Goal: Task Accomplishment & Management: Manage account settings

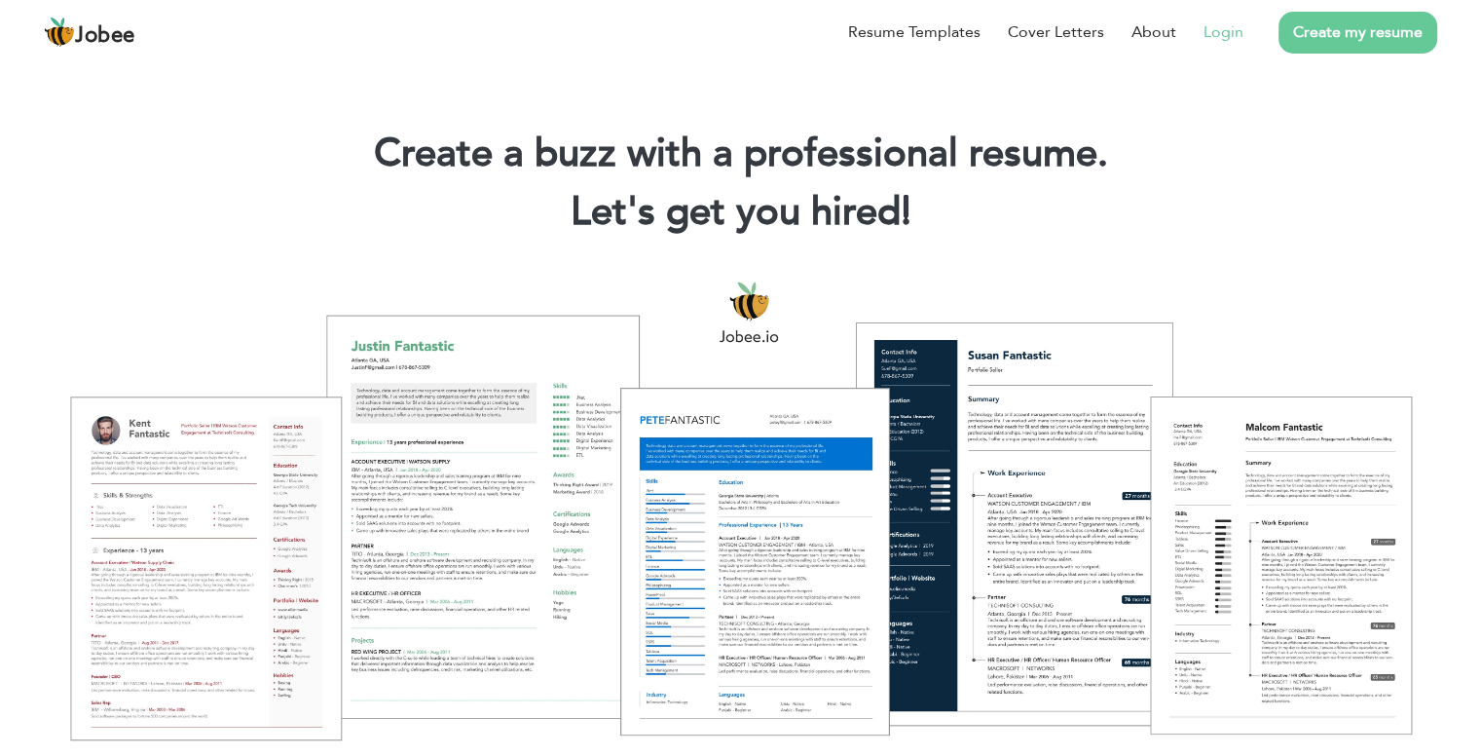
click at [1219, 35] on link "Login" at bounding box center [1224, 31] width 40 height 23
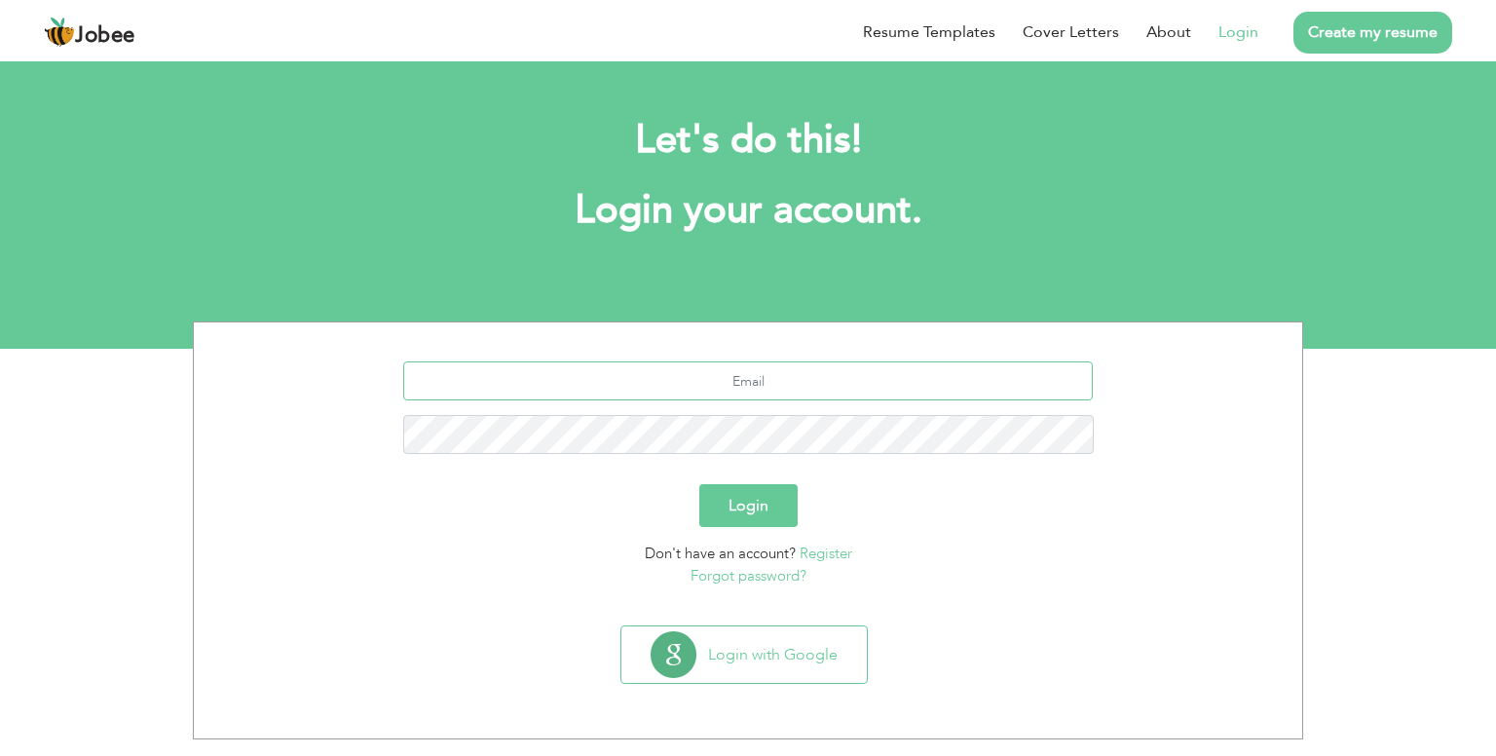
click at [742, 365] on input "text" at bounding box center [748, 380] width 691 height 39
type input "muhammadsalman130798@gmail.com"
click at [699, 484] on button "Login" at bounding box center [748, 505] width 98 height 43
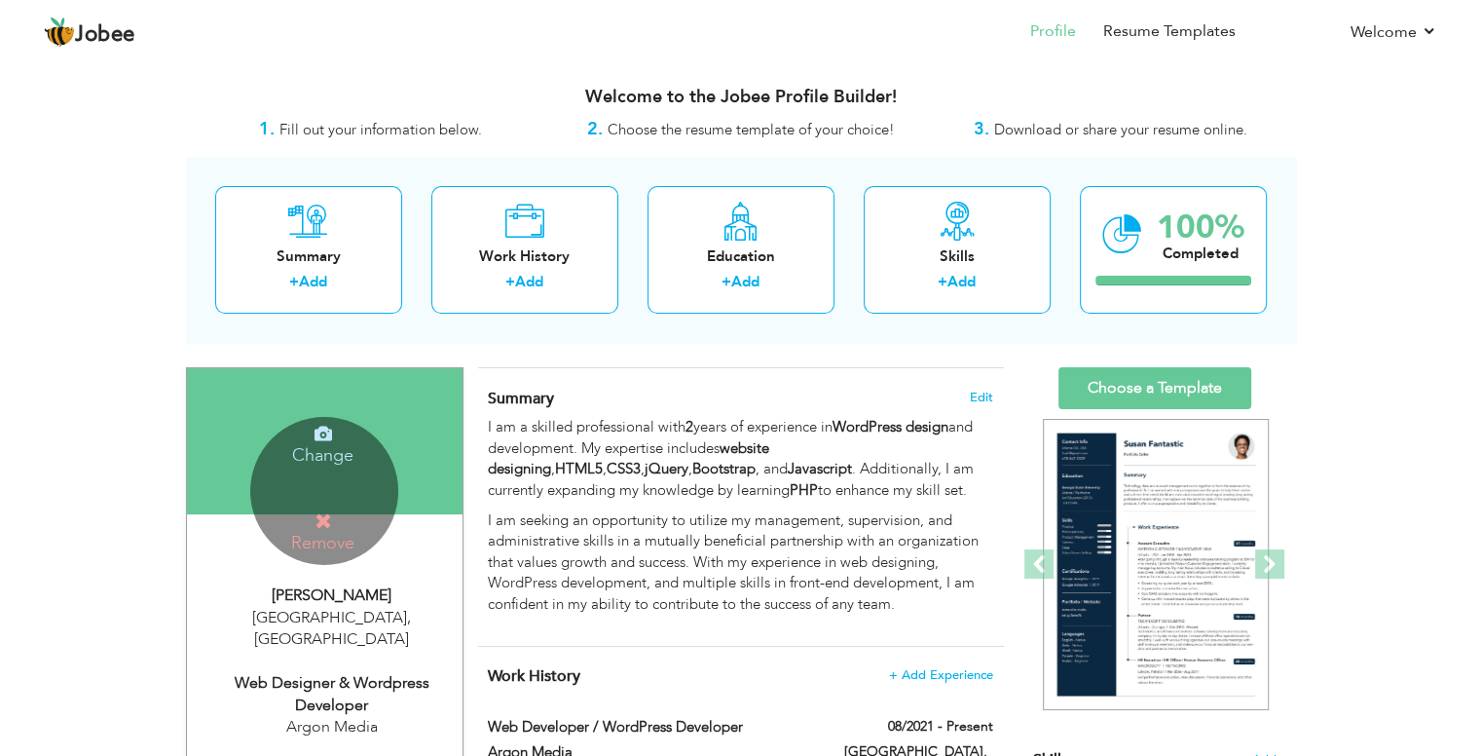
click at [342, 515] on h4 "Remove" at bounding box center [322, 532] width 139 height 42
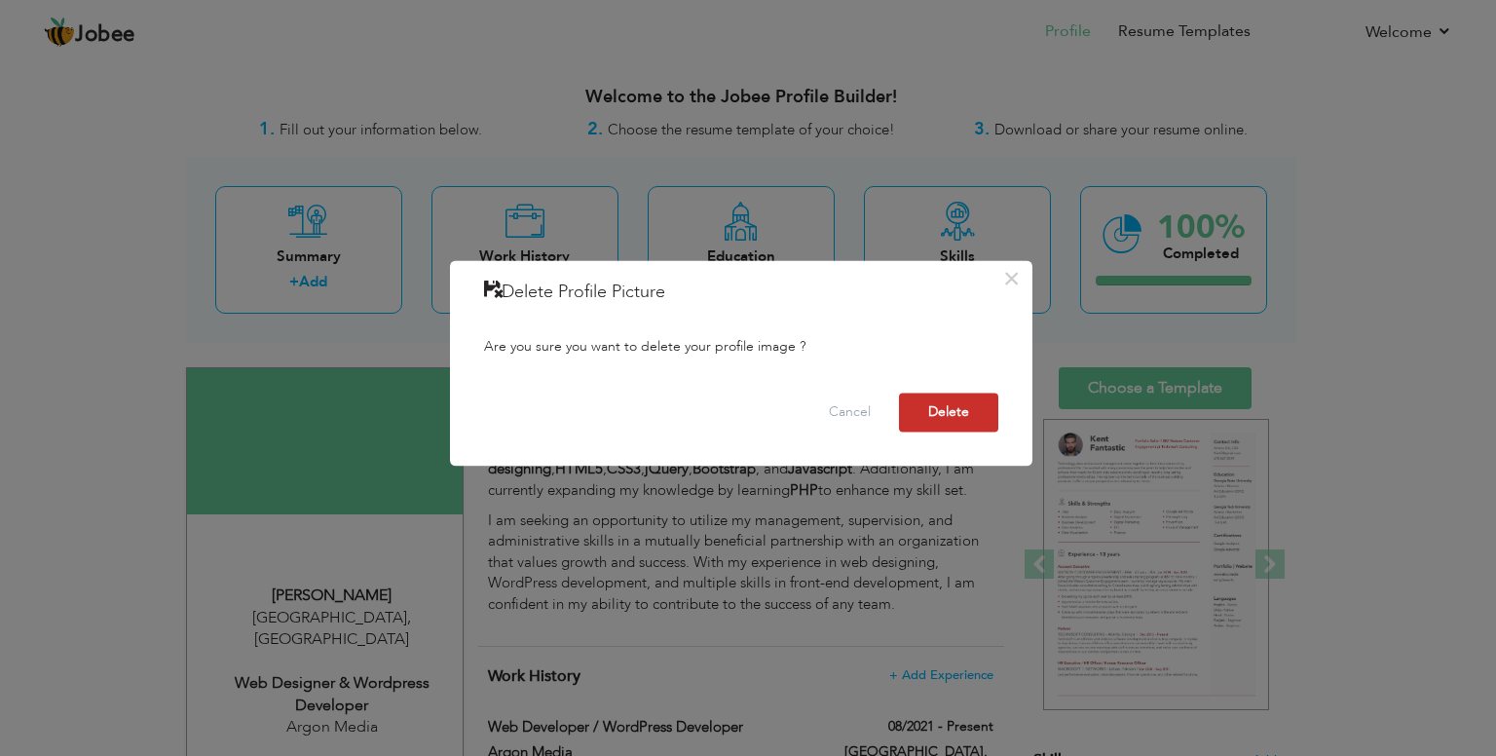
click at [948, 418] on button "Delete" at bounding box center [948, 413] width 99 height 39
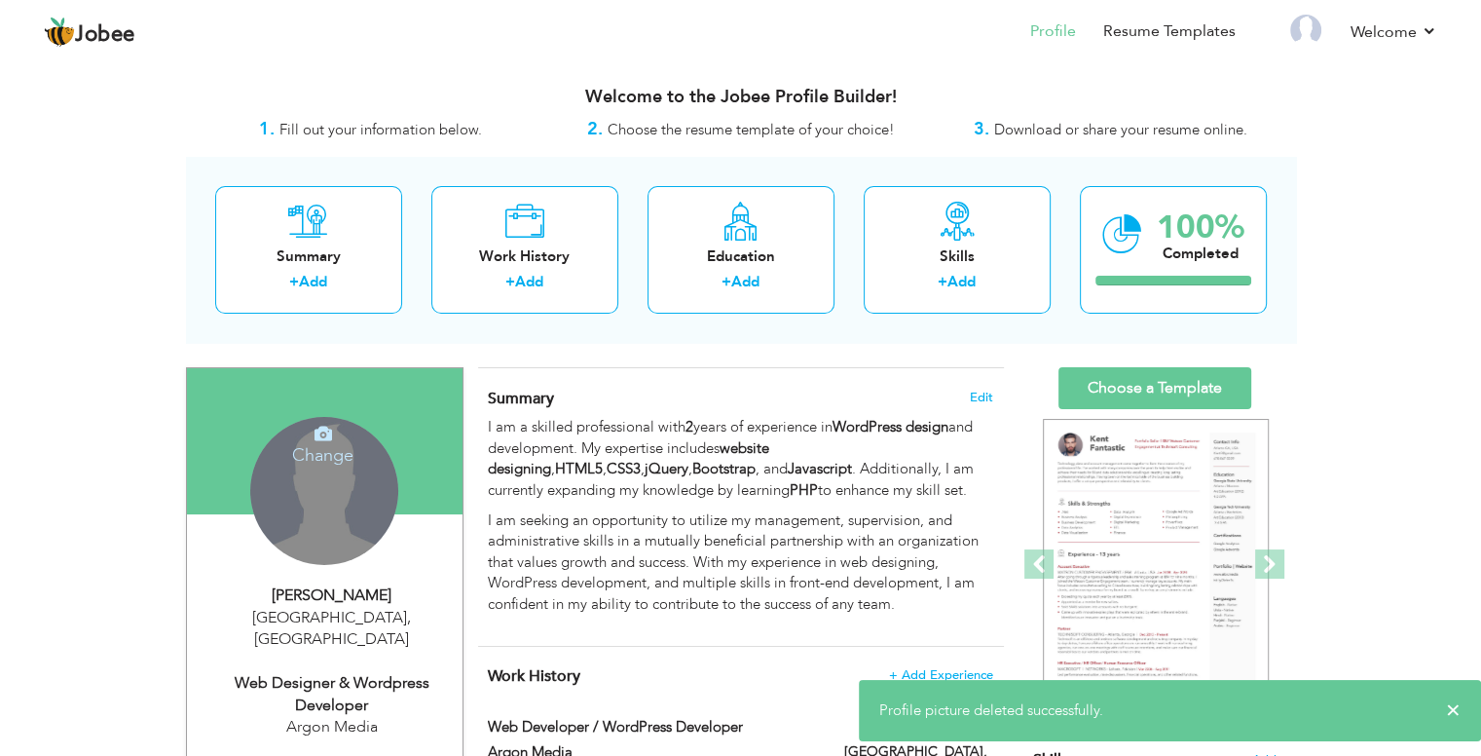
click at [363, 498] on div "Change Remove" at bounding box center [324, 491] width 148 height 148
click at [323, 445] on h4 "Change" at bounding box center [322, 442] width 139 height 47
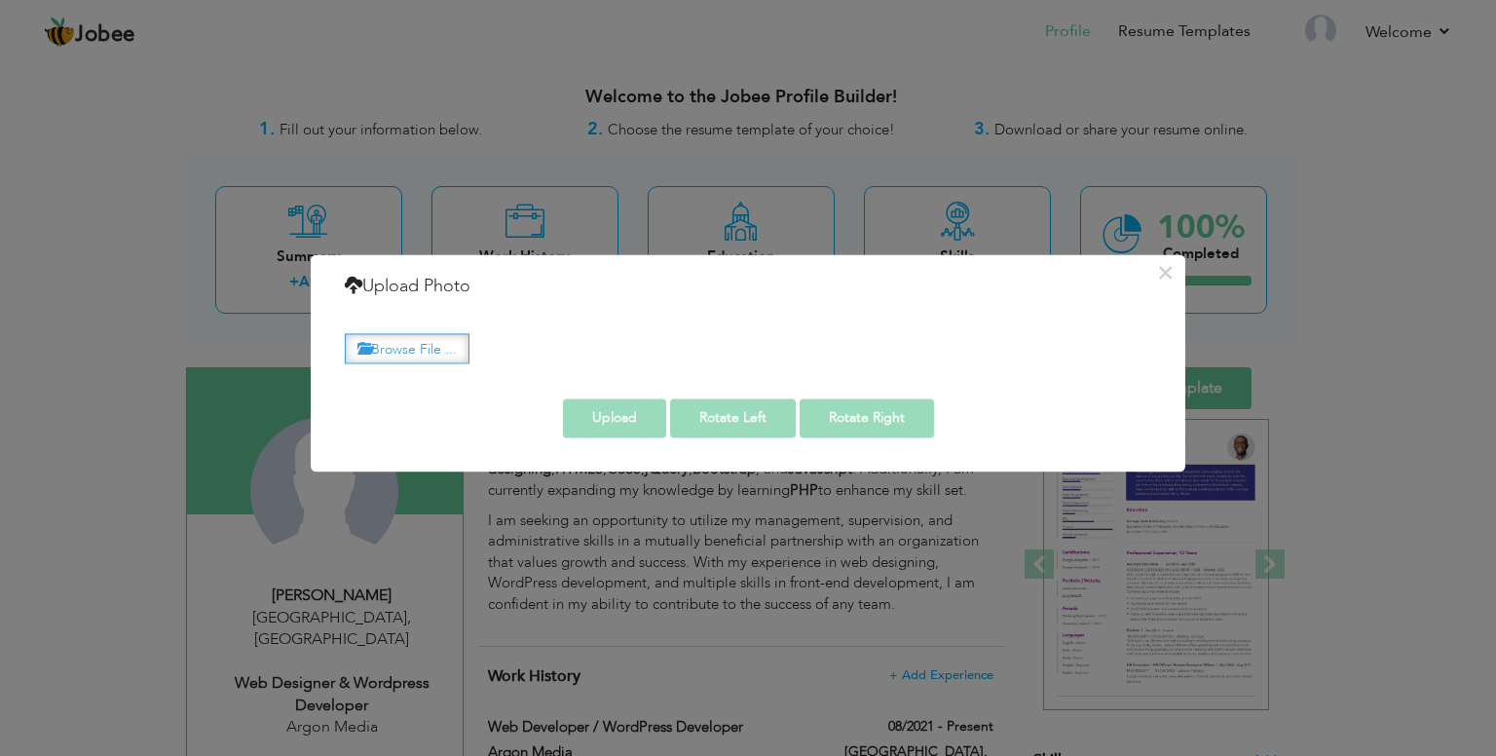
click at [399, 347] on label "Browse File ..." at bounding box center [407, 348] width 125 height 30
click at [0, 0] on input "Browse File ..." at bounding box center [0, 0] width 0 height 0
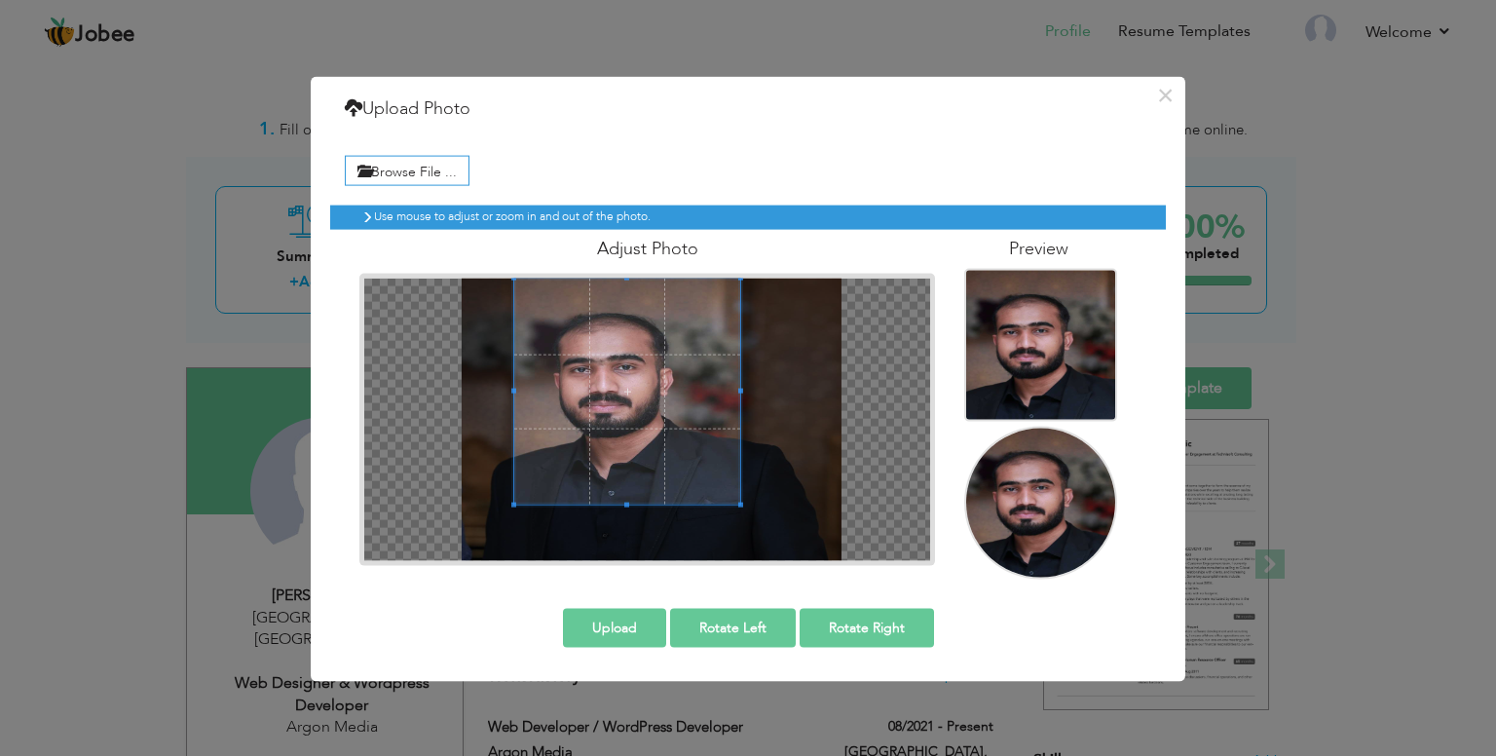
click at [581, 332] on span at bounding box center [627, 392] width 226 height 226
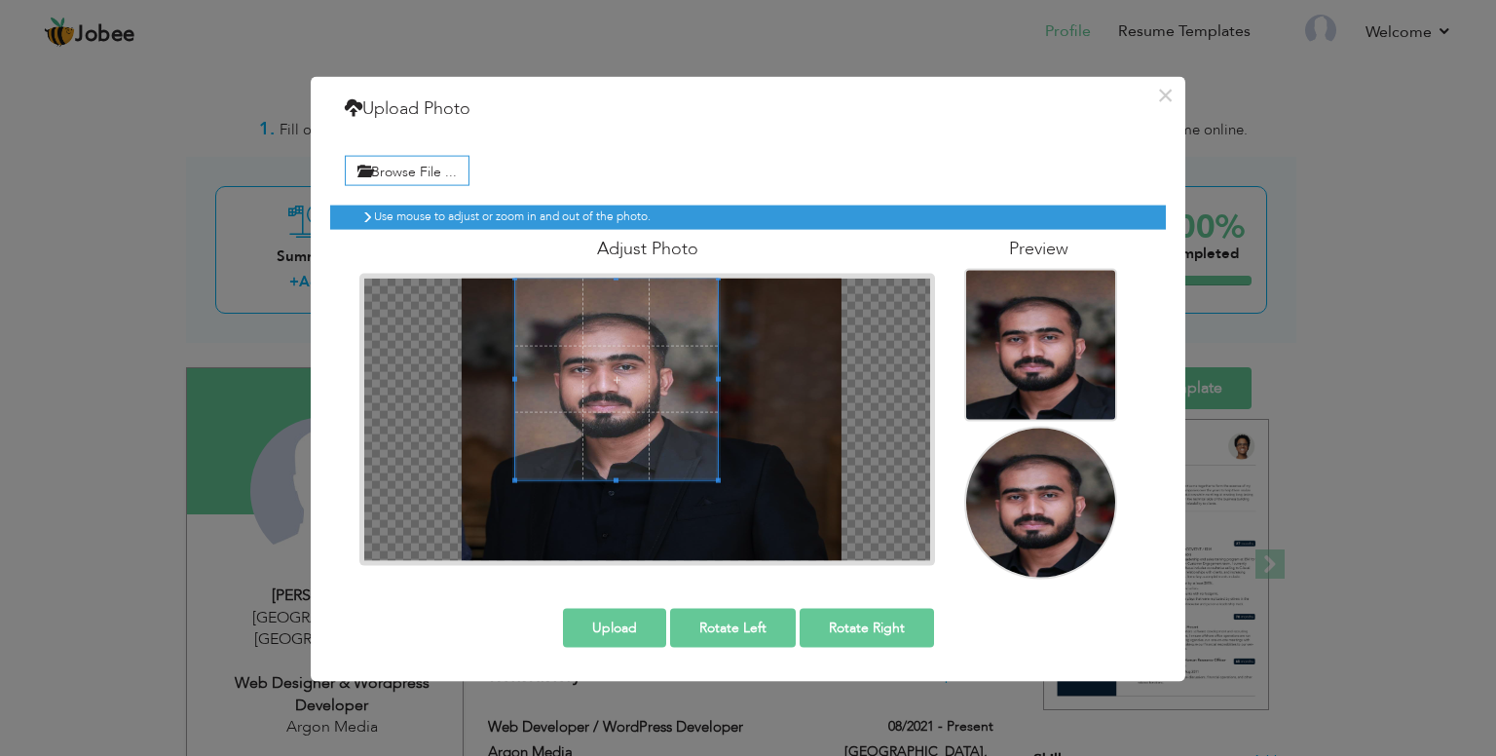
click at [717, 478] on span at bounding box center [718, 480] width 5 height 5
drag, startPoint x: 614, startPoint y: 272, endPoint x: 617, endPoint y: 293, distance: 21.6
click at [617, 293] on div at bounding box center [647, 420] width 576 height 292
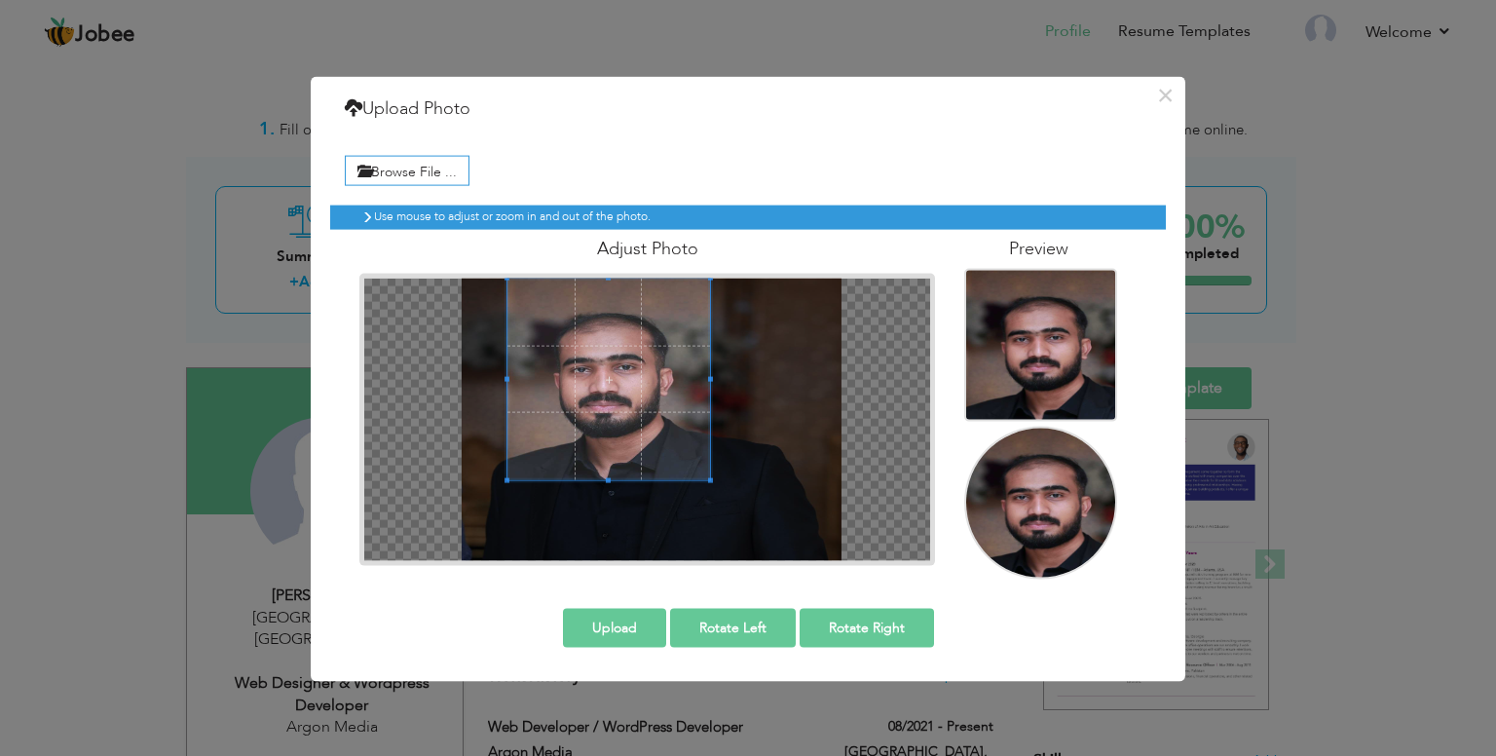
click at [609, 291] on span at bounding box center [608, 380] width 202 height 202
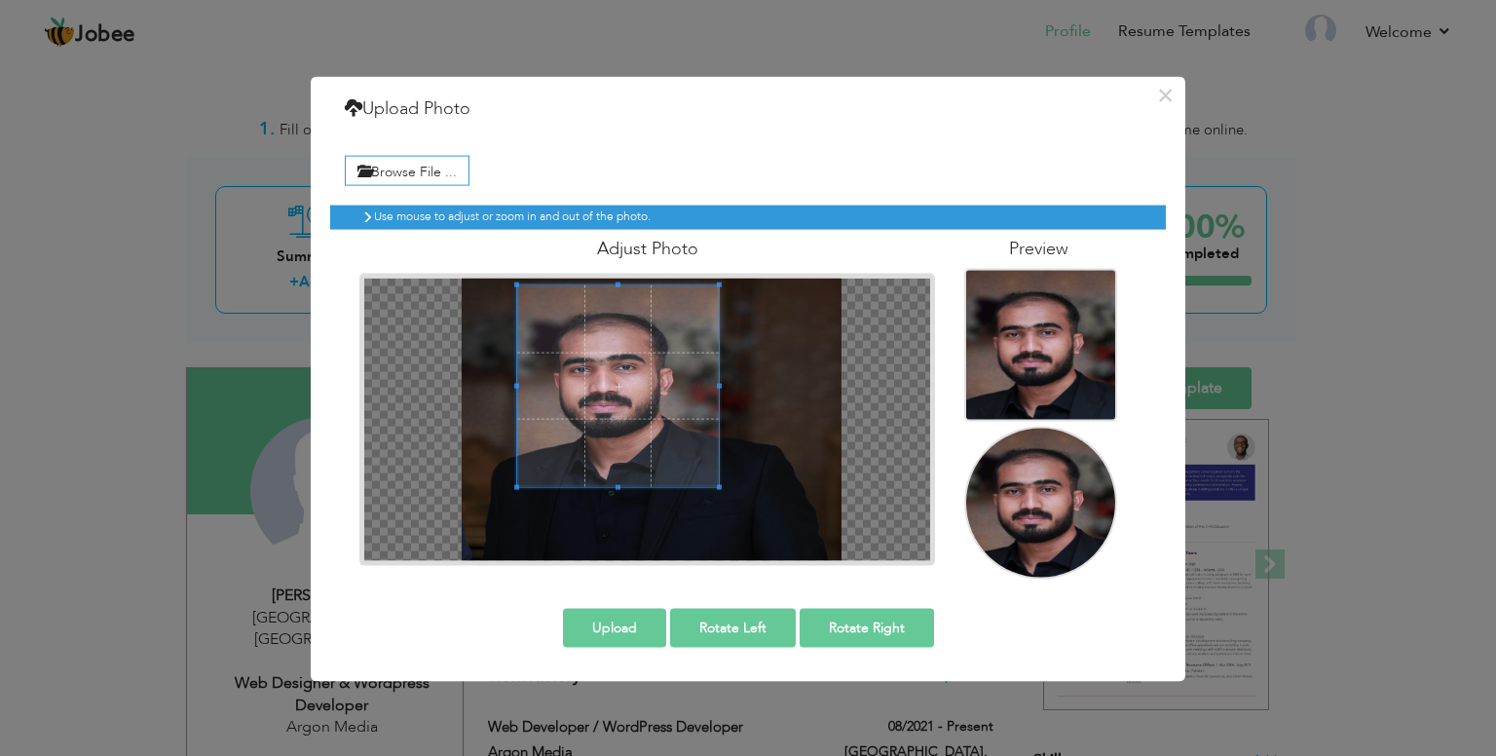
click at [619, 419] on span at bounding box center [618, 386] width 202 height 202
click at [624, 628] on button "Upload" at bounding box center [614, 627] width 103 height 39
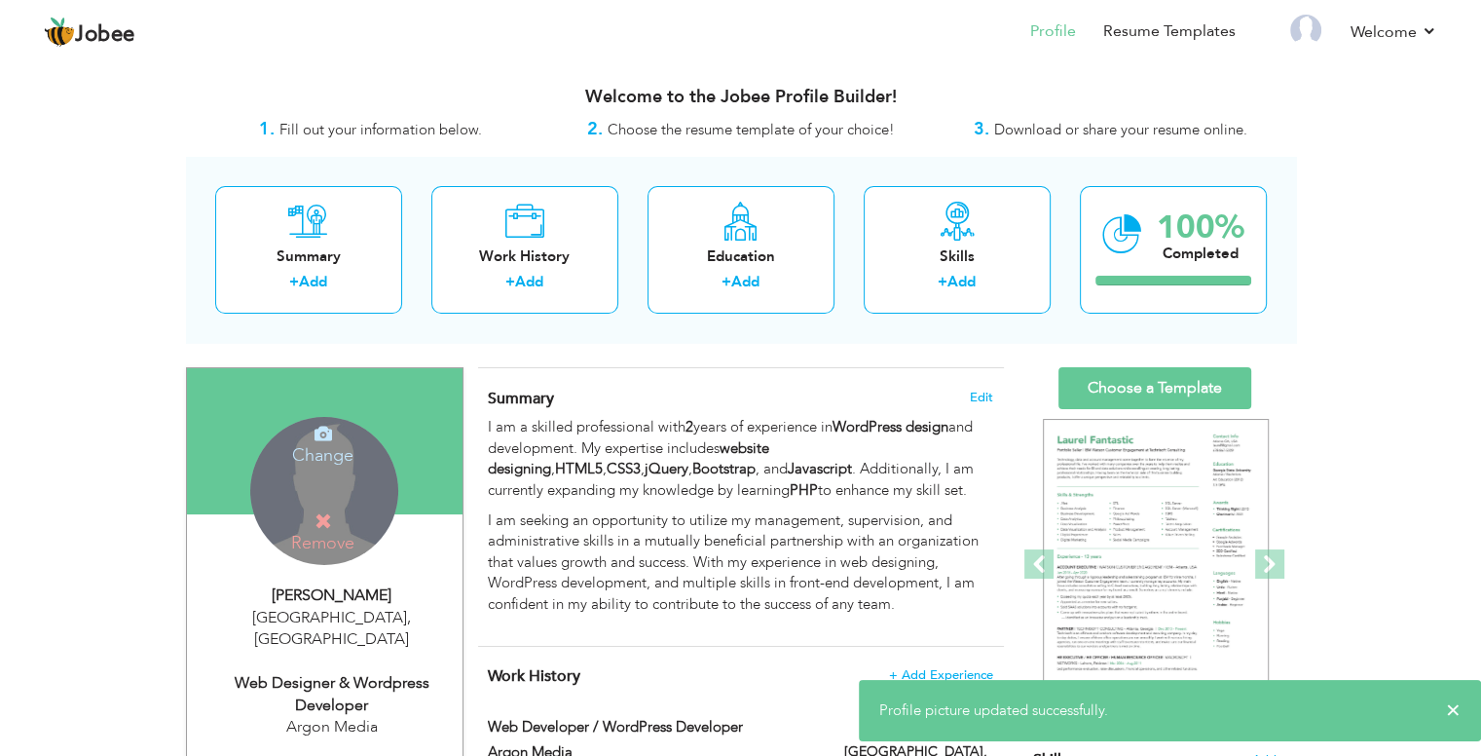
click at [326, 512] on icon at bounding box center [324, 521] width 18 height 18
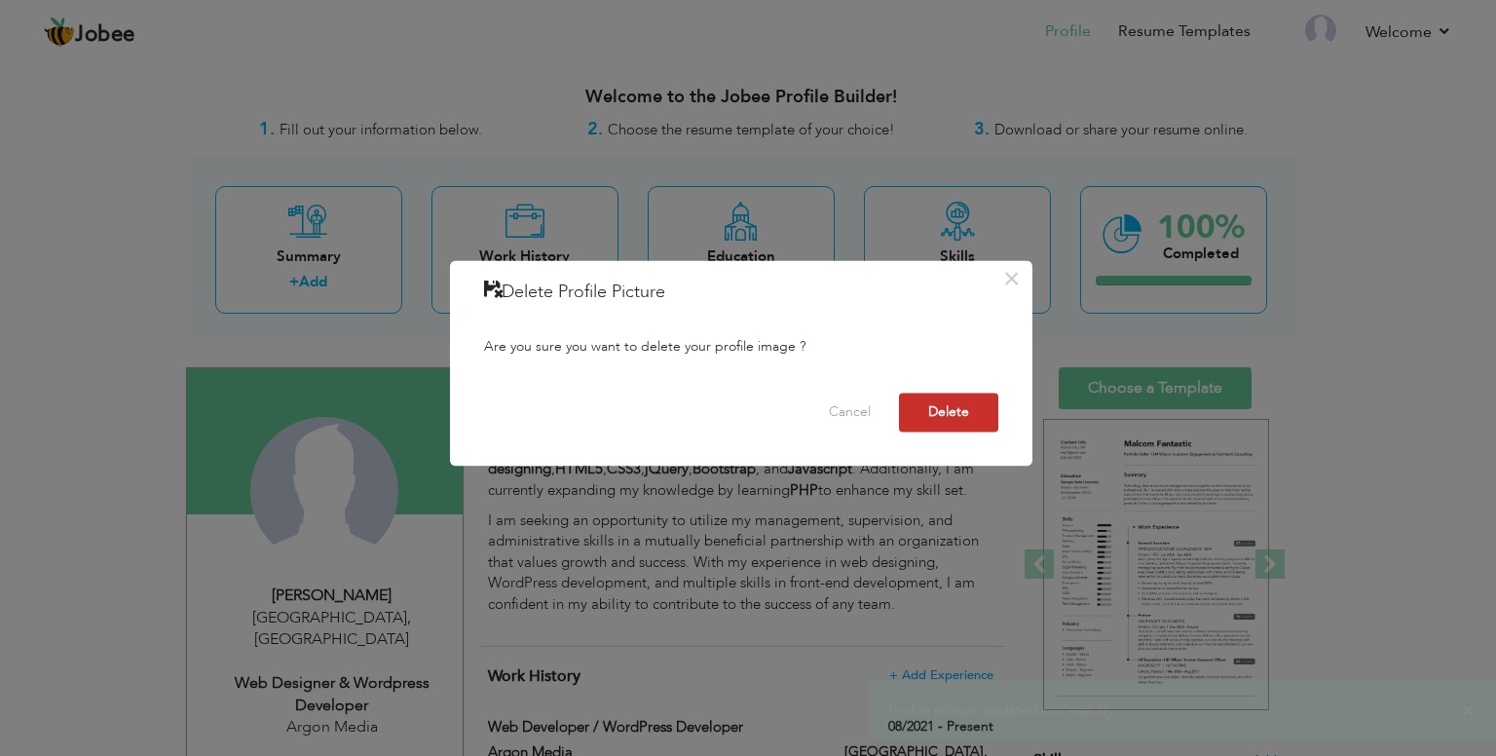
click at [930, 406] on button "Delete" at bounding box center [948, 413] width 99 height 39
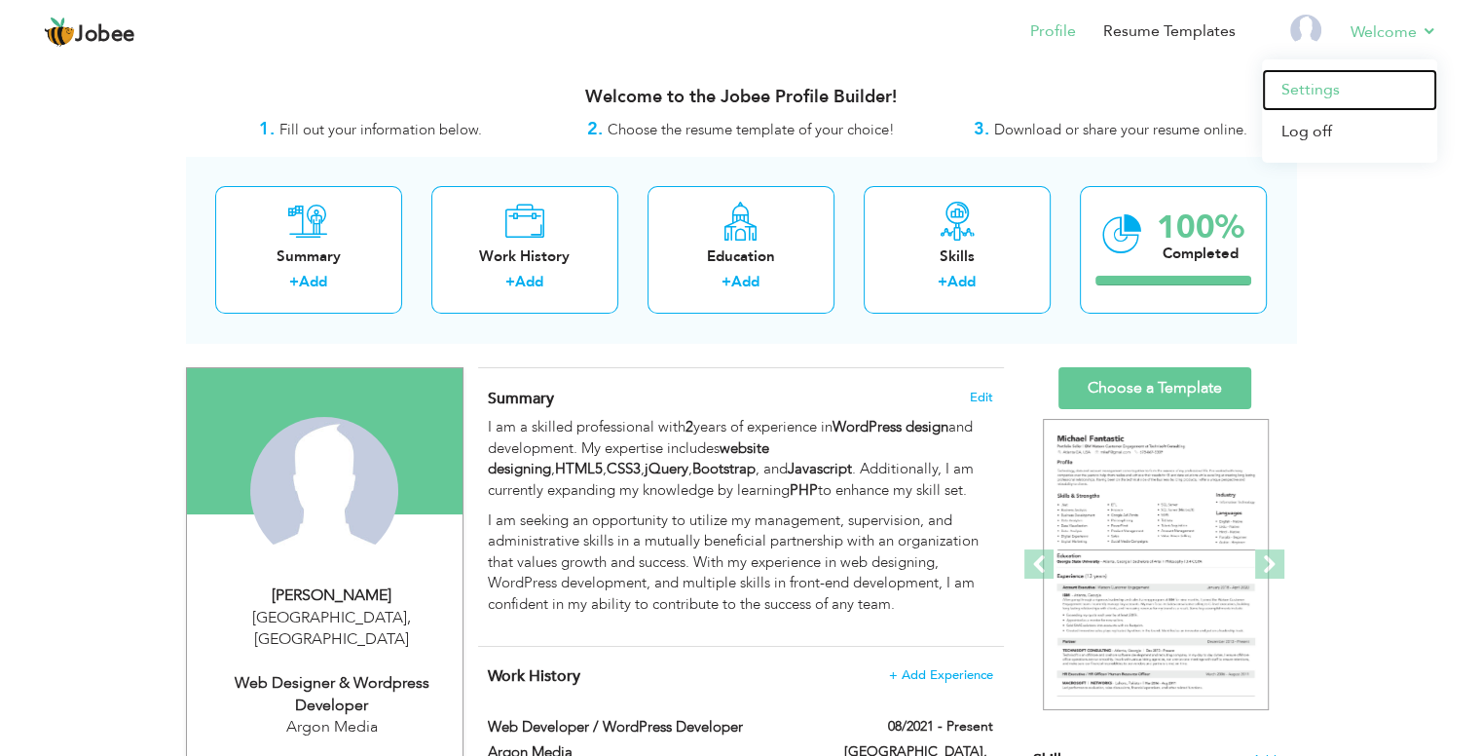
click at [1300, 108] on link "Settings" at bounding box center [1349, 90] width 175 height 42
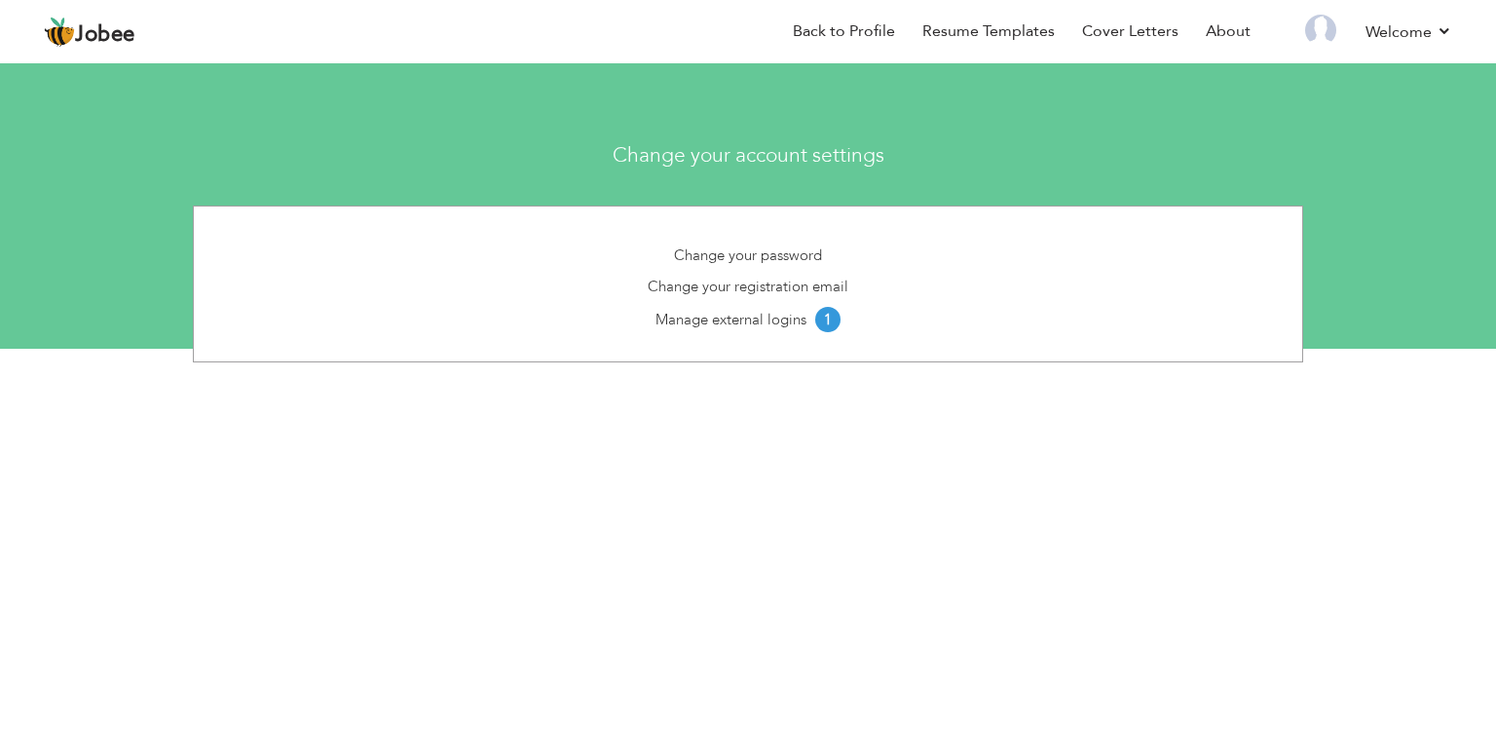
click at [106, 52] on nav "Back to Profile Resume Templates Resume Templates Cover Letters About My Resume…" at bounding box center [748, 33] width 1408 height 53
click at [106, 43] on span "Jobee" at bounding box center [105, 34] width 60 height 21
